Goal: Task Accomplishment & Management: Use online tool/utility

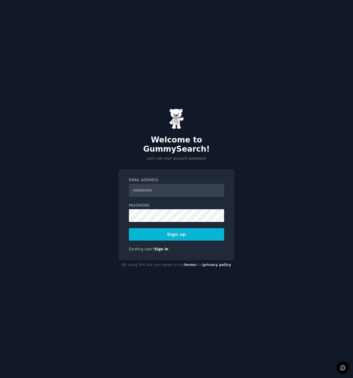
click at [185, 188] on input "Email Address" at bounding box center [176, 190] width 95 height 13
click at [254, 120] on div "Welcome to GummySearch! Let's set your account password Email Address Password …" at bounding box center [176, 189] width 353 height 378
click at [164, 178] on label "Email Address" at bounding box center [176, 179] width 95 height 5
click at [164, 184] on input "Email Address" at bounding box center [176, 190] width 95 height 13
type input "**********"
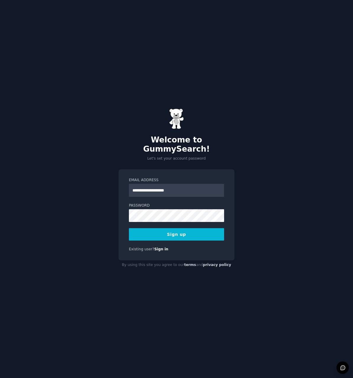
click at [172, 233] on button "Sign up" at bounding box center [176, 234] width 95 height 12
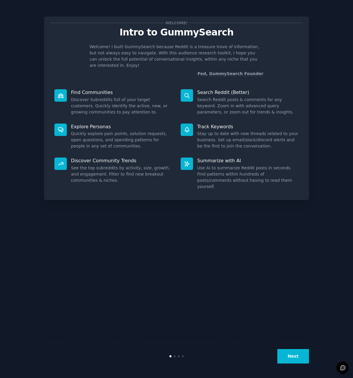
click at [292, 356] on button "Next" at bounding box center [293, 356] width 32 height 14
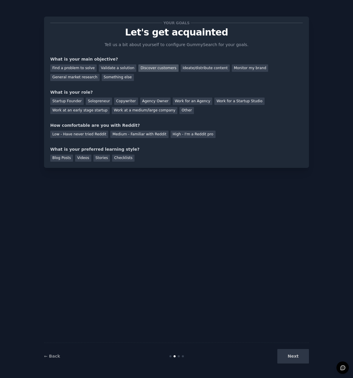
click at [152, 67] on div "Discover customers" at bounding box center [158, 67] width 40 height 7
click at [191, 64] on div "Find a problem to solve Validate a solution Discover customers Ideate/distribut…" at bounding box center [176, 71] width 252 height 19
click at [196, 68] on div "Ideate/distribute content" at bounding box center [204, 67] width 49 height 7
click at [236, 66] on div "Monitor my brand" at bounding box center [250, 67] width 36 height 7
click at [149, 68] on div "Discover customers" at bounding box center [158, 67] width 40 height 7
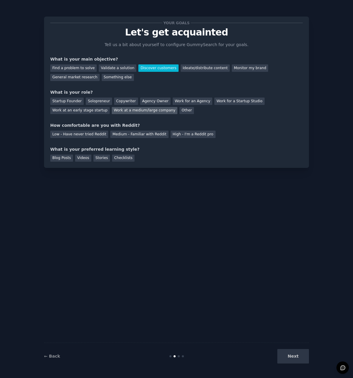
click at [112, 110] on div "Work at a medium/large company" at bounding box center [145, 110] width 66 height 7
click at [110, 107] on div "Work at an early stage startup" at bounding box center [79, 110] width 59 height 7
click at [112, 111] on div "Work at a medium/large company" at bounding box center [145, 110] width 66 height 7
click at [140, 135] on div "Medium - Familiar with Reddit" at bounding box center [139, 134] width 58 height 7
click at [119, 157] on div "Checklists" at bounding box center [123, 157] width 22 height 7
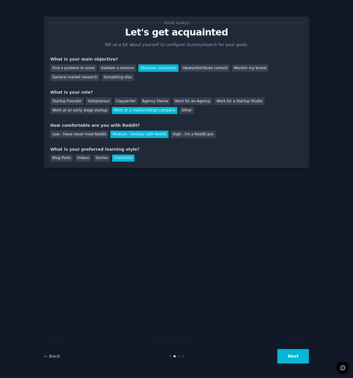
click at [294, 359] on button "Next" at bounding box center [293, 356] width 32 height 14
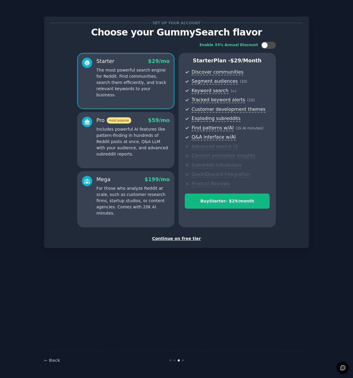
click at [172, 240] on div "Continue on free tier" at bounding box center [176, 238] width 252 height 6
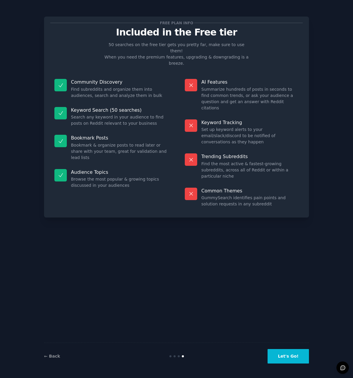
click at [289, 361] on button "Let's Go!" at bounding box center [287, 356] width 41 height 14
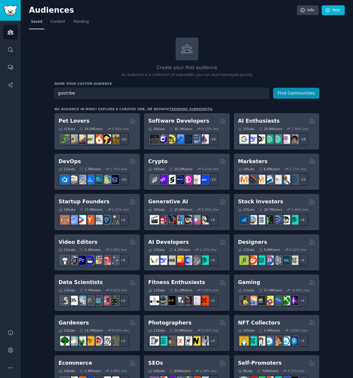
click at [273, 88] on button "Find Communities" at bounding box center [296, 93] width 46 height 11
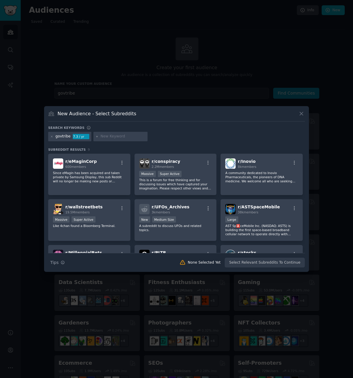
click at [300, 114] on icon at bounding box center [300, 113] width 3 height 3
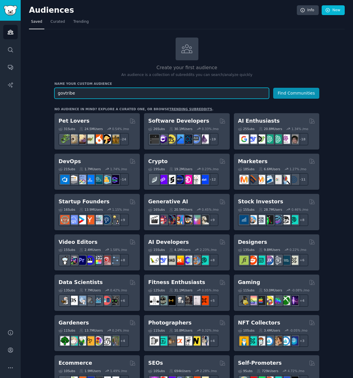
drag, startPoint x: 79, startPoint y: 92, endPoint x: 26, endPoint y: 89, distance: 53.2
click at [26, 89] on div "Audiences Info New Saved Curated Trending Create your first audience An audienc…" at bounding box center [187, 344] width 332 height 689
type input "government contractor"
click at [273, 88] on button "Find Communities" at bounding box center [296, 93] width 46 height 11
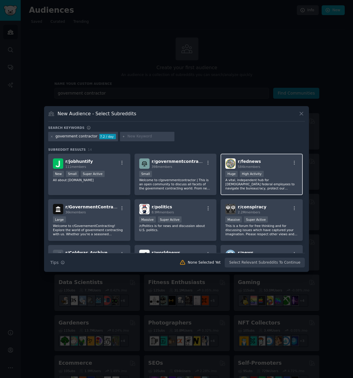
click at [269, 169] on div "r/ fednews 584k members >= 80th percentile for submissions / day Huge High Acti…" at bounding box center [261, 175] width 82 height 42
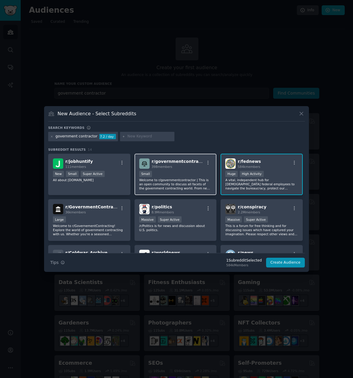
click at [164, 171] on div "Small" at bounding box center [175, 174] width 73 height 7
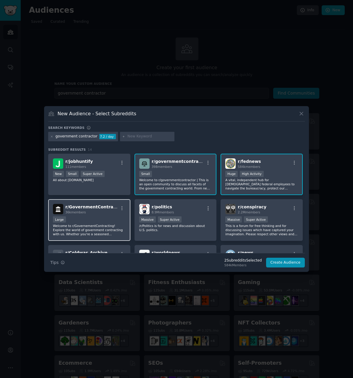
click at [98, 221] on div "Large" at bounding box center [89, 219] width 73 height 7
click at [139, 136] on input "text" at bounding box center [149, 136] width 45 height 5
type input "government contracts"
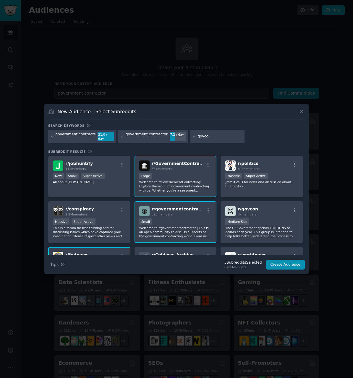
type input "govcon"
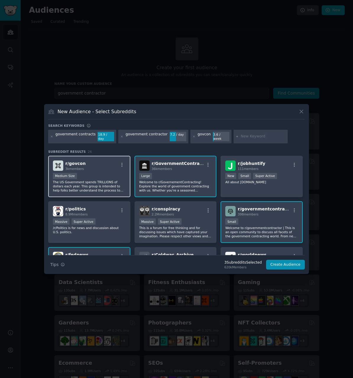
click at [104, 175] on div "Medium Size" at bounding box center [89, 176] width 73 height 7
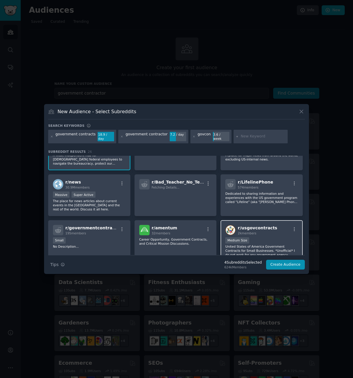
scroll to position [148, 0]
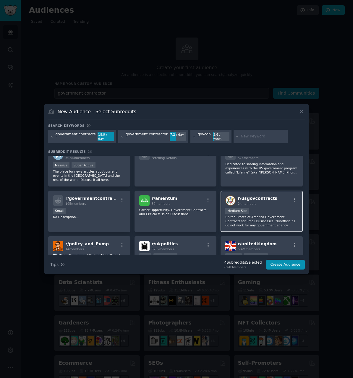
click at [272, 210] on div "Medium Size" at bounding box center [261, 211] width 73 height 7
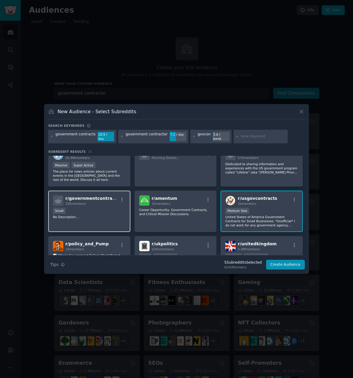
click at [109, 211] on div "Small" at bounding box center [89, 211] width 73 height 7
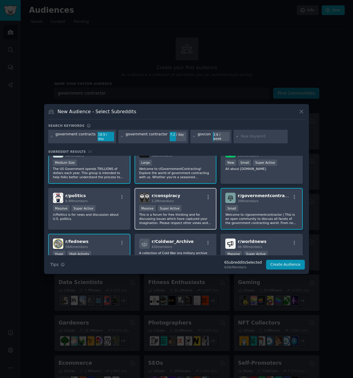
scroll to position [0, 0]
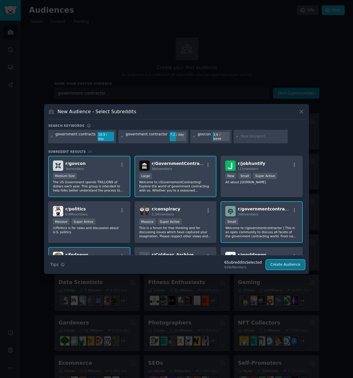
click at [292, 261] on button "Create Audience" at bounding box center [285, 265] width 39 height 10
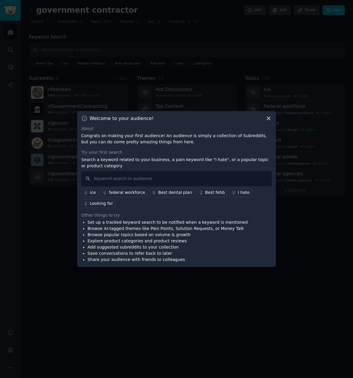
click at [267, 121] on icon at bounding box center [268, 118] width 6 height 6
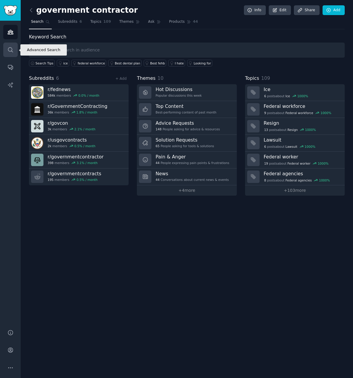
click at [11, 50] on icon "Sidebar" at bounding box center [10, 50] width 6 height 6
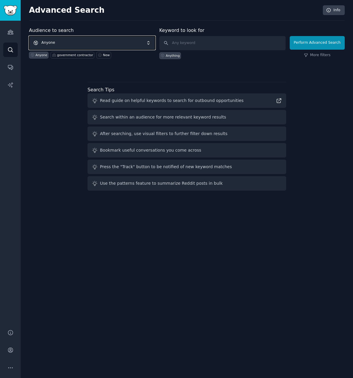
click at [124, 48] on span "Anyone" at bounding box center [92, 43] width 126 height 14
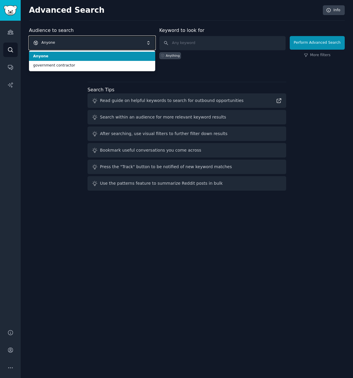
click at [124, 48] on span "Anyone" at bounding box center [92, 43] width 126 height 14
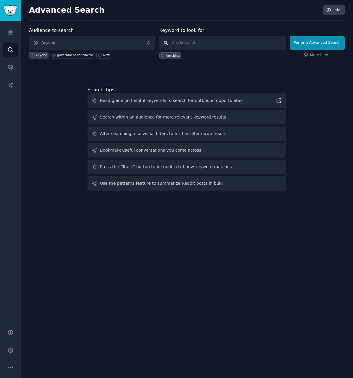
click at [223, 42] on input "text" at bounding box center [222, 43] width 126 height 14
type input "govtribe"
click button "Perform Advanced Search" at bounding box center [316, 43] width 55 height 14
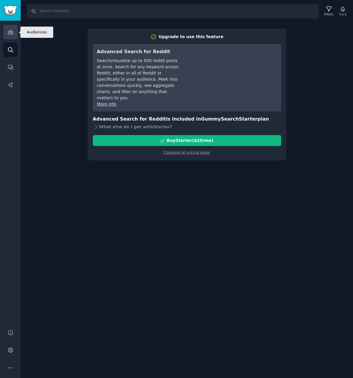
click at [8, 30] on icon "Sidebar" at bounding box center [10, 32] width 6 height 6
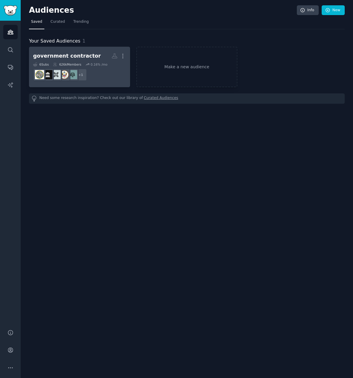
click at [85, 56] on div "government contractor" at bounding box center [67, 55] width 68 height 7
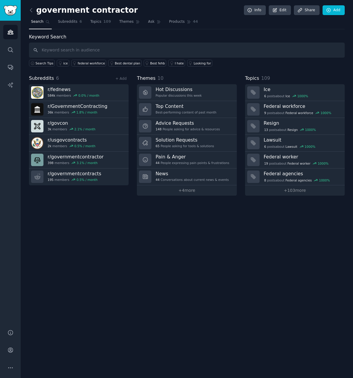
click at [123, 46] on input "text" at bounding box center [186, 50] width 315 height 15
type input "govtribe"
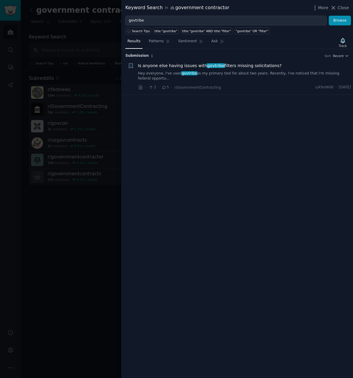
click at [49, 218] on div at bounding box center [176, 189] width 353 height 378
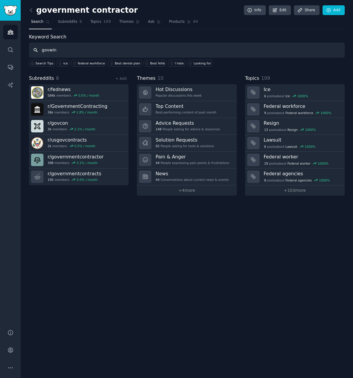
type input "govwin"
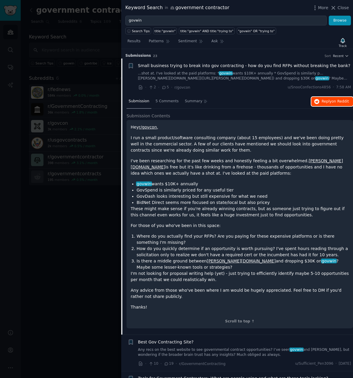
click at [337, 103] on span "on Reddit" at bounding box center [339, 101] width 17 height 4
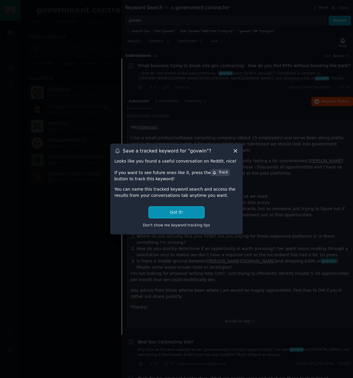
drag, startPoint x: 183, startPoint y: 213, endPoint x: 205, endPoint y: 160, distance: 57.6
click at [183, 214] on button "Got it!" at bounding box center [176, 212] width 55 height 11
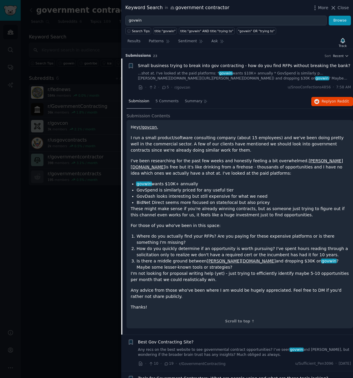
click at [66, 215] on div at bounding box center [176, 189] width 353 height 378
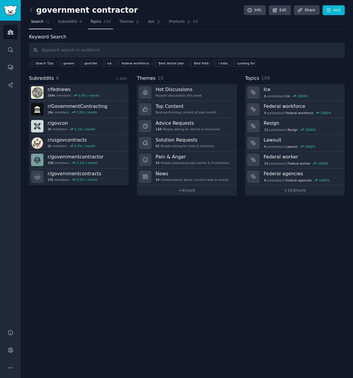
click at [90, 22] on span "Topics" at bounding box center [95, 21] width 11 height 5
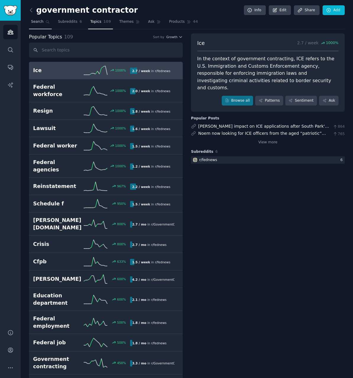
click at [40, 23] on span "Search" at bounding box center [37, 21] width 12 height 5
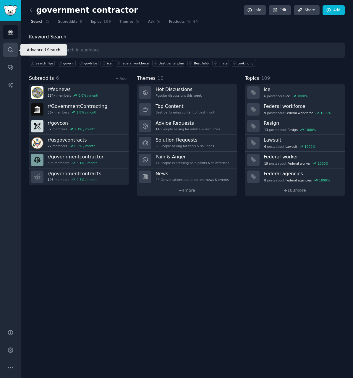
click at [13, 50] on icon "Sidebar" at bounding box center [10, 50] width 6 height 6
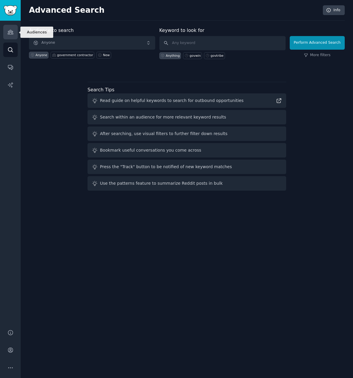
click at [12, 34] on icon "Sidebar" at bounding box center [10, 32] width 5 height 4
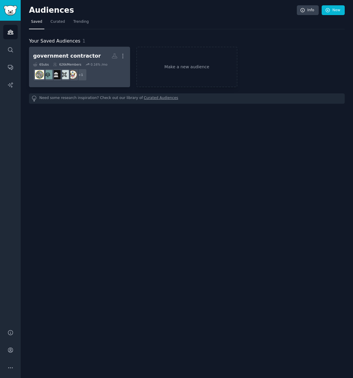
click at [62, 51] on h2 "government contractor More" at bounding box center [79, 56] width 93 height 10
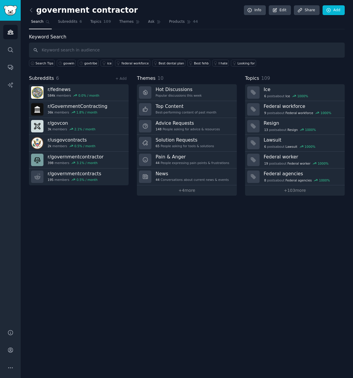
click at [133, 49] on input "text" at bounding box center [186, 50] width 315 height 15
type input "govwin"
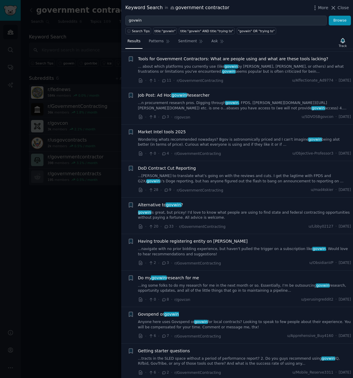
scroll to position [89, 0]
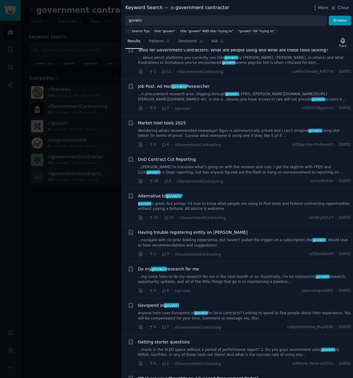
click at [191, 208] on link "govwin is great, but pricey! I'd love to know what people are using to find sta…" at bounding box center [244, 206] width 213 height 10
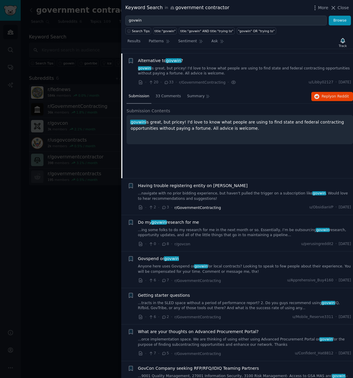
scroll to position [227, 0]
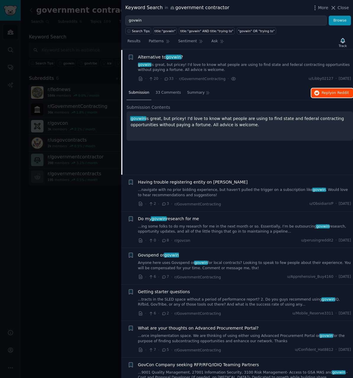
click at [320, 95] on button "Reply on Reddit" at bounding box center [332, 92] width 42 height 9
click at [227, 263] on link "Anyone here uses Govspend or govwin for local contracts? Looking to speak to fe…" at bounding box center [244, 265] width 213 height 10
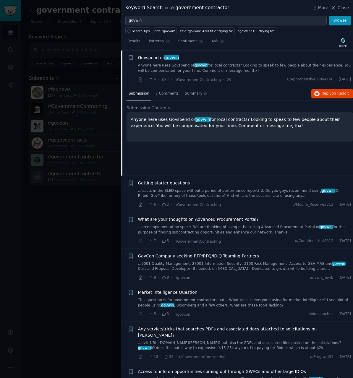
scroll to position [337, 0]
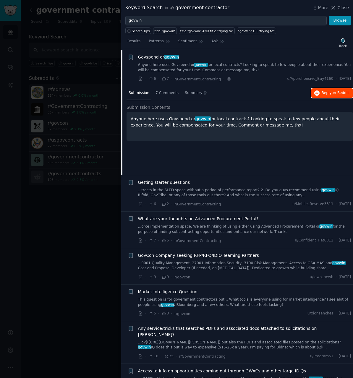
click at [329, 90] on span "Reply on Reddit" at bounding box center [334, 92] width 27 height 5
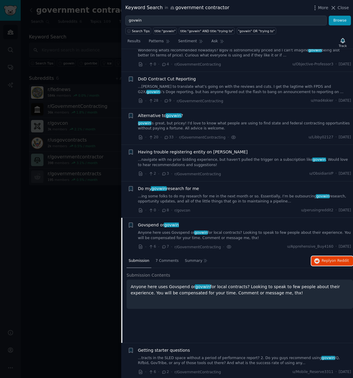
scroll to position [0, 0]
